Goal: Entertainment & Leisure: Consume media (video, audio)

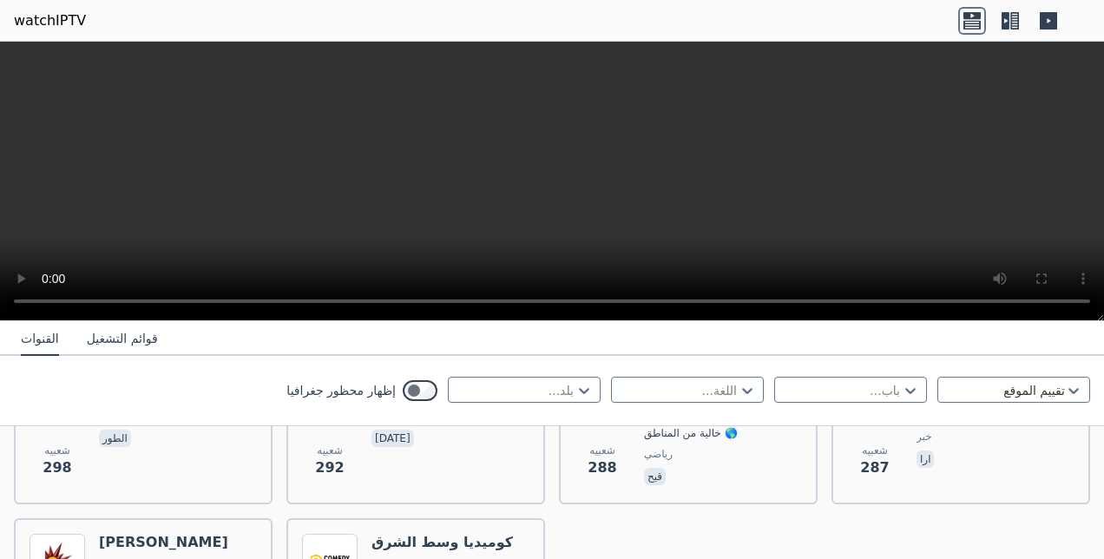
scroll to position [11056, 0]
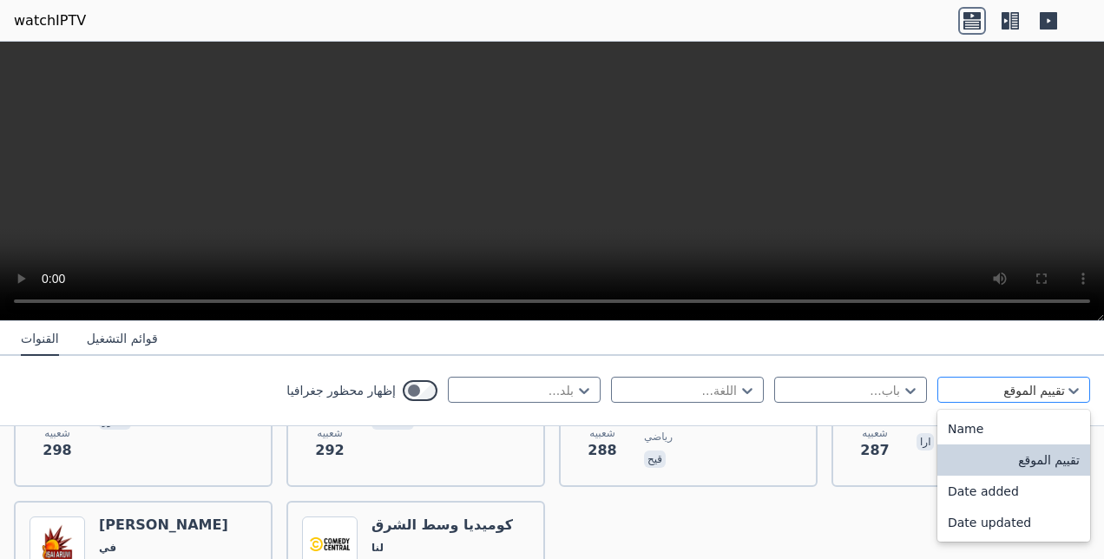
click at [981, 391] on div at bounding box center [1006, 390] width 116 height 17
click at [975, 523] on div "Date updated" at bounding box center [1013, 522] width 153 height 31
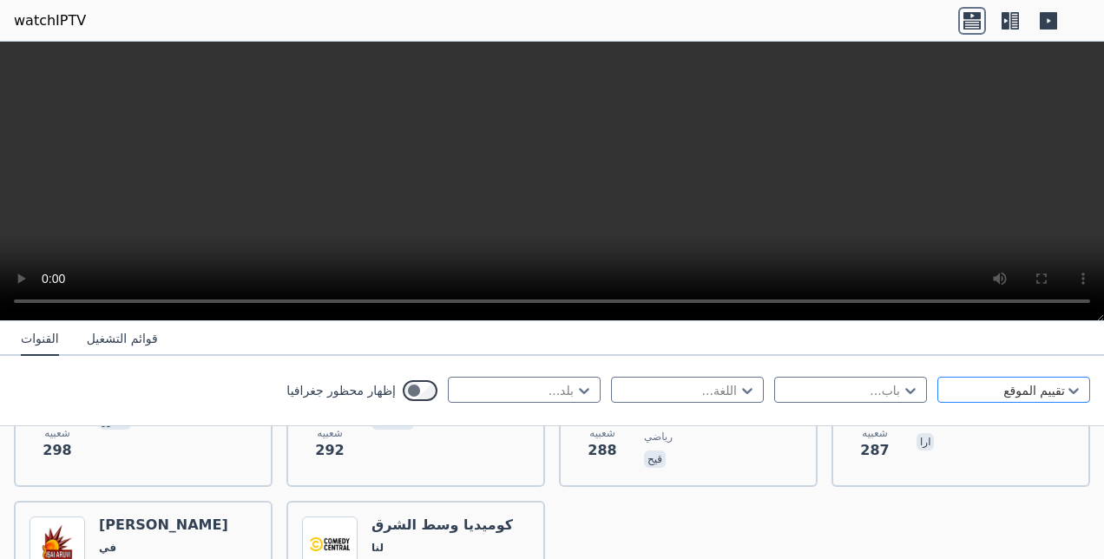
click at [987, 384] on div at bounding box center [1006, 390] width 116 height 17
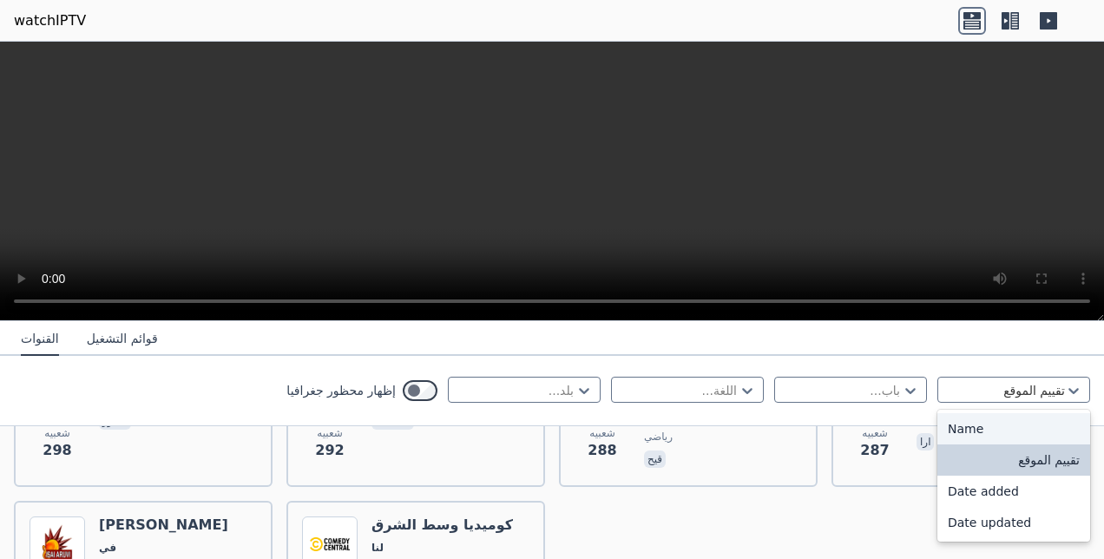
click at [961, 423] on div "Name" at bounding box center [1013, 428] width 153 height 31
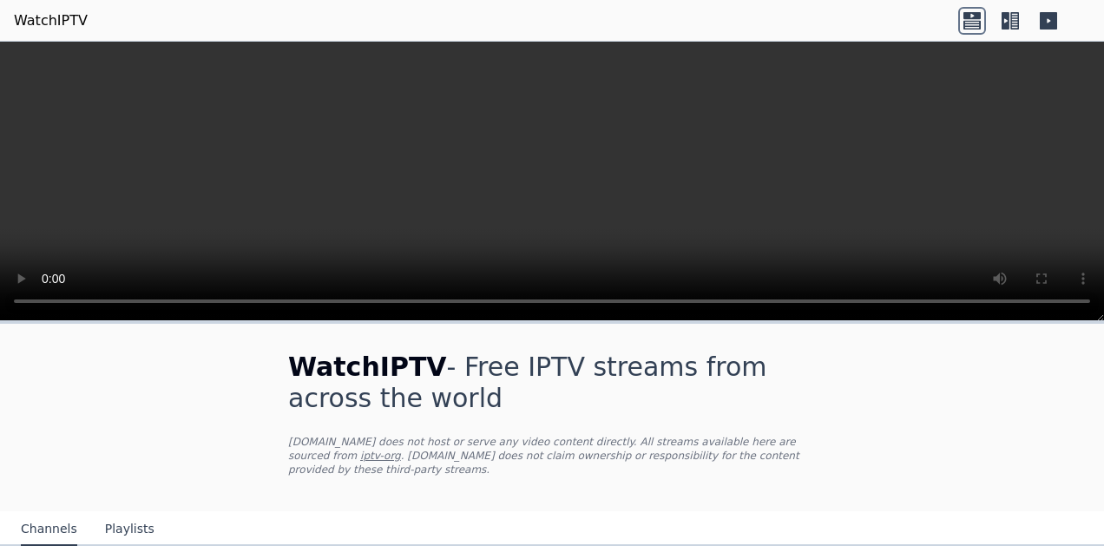
click at [1008, 19] on icon at bounding box center [1005, 20] width 8 height 17
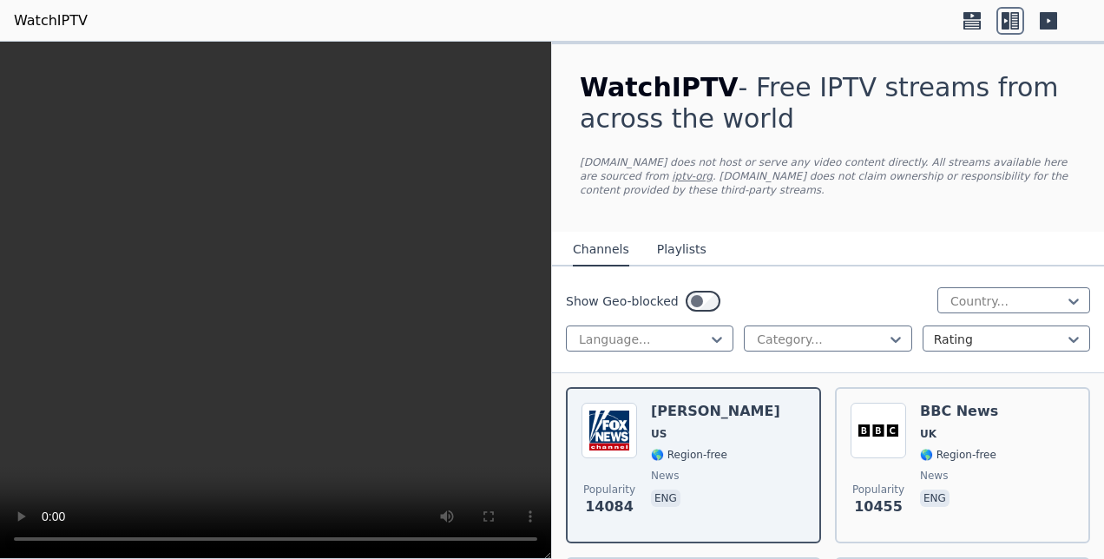
click at [436, 346] on video at bounding box center [275, 300] width 551 height 517
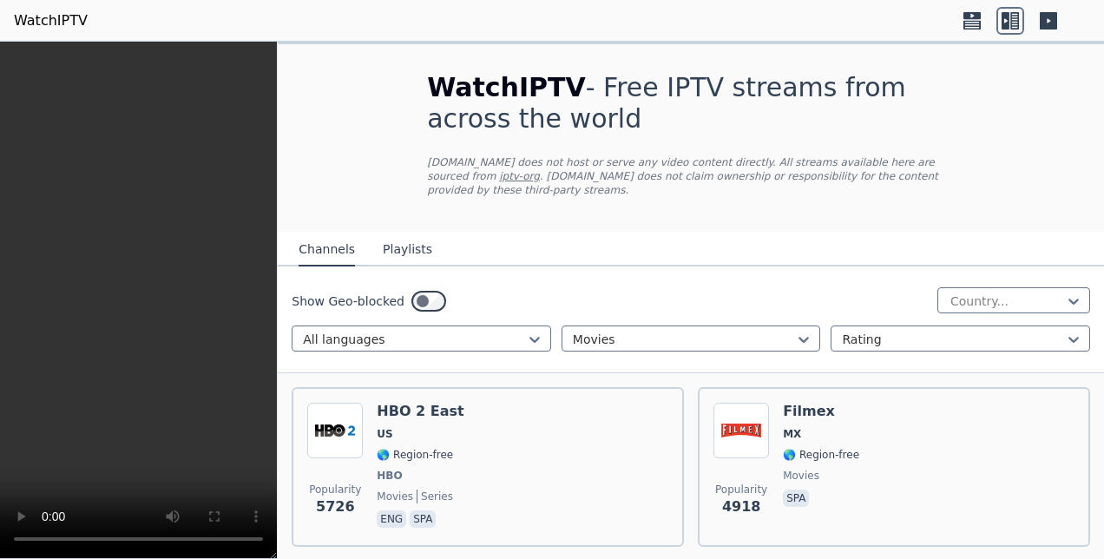
scroll to position [5467, 0]
